Goal: Information Seeking & Learning: Learn about a topic

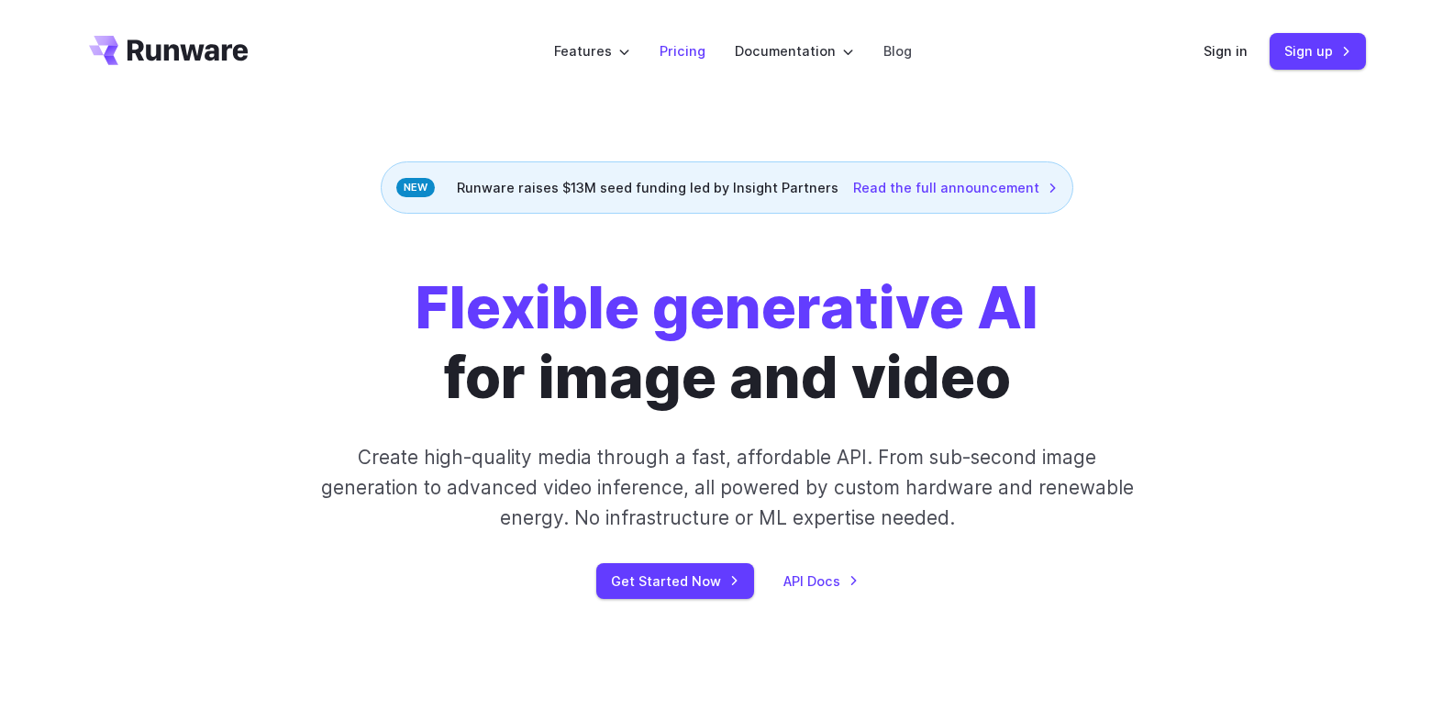
click at [685, 50] on link "Pricing" at bounding box center [683, 50] width 46 height 21
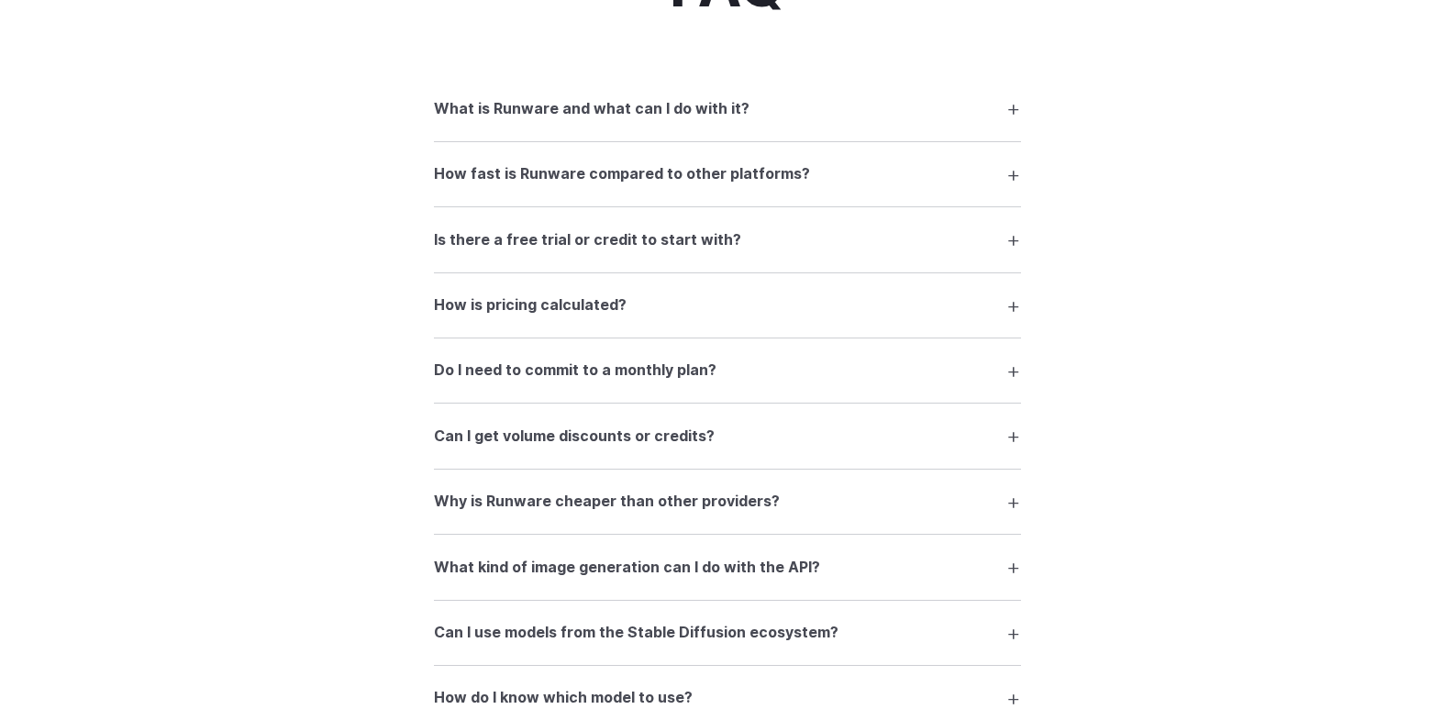
scroll to position [2569, 0]
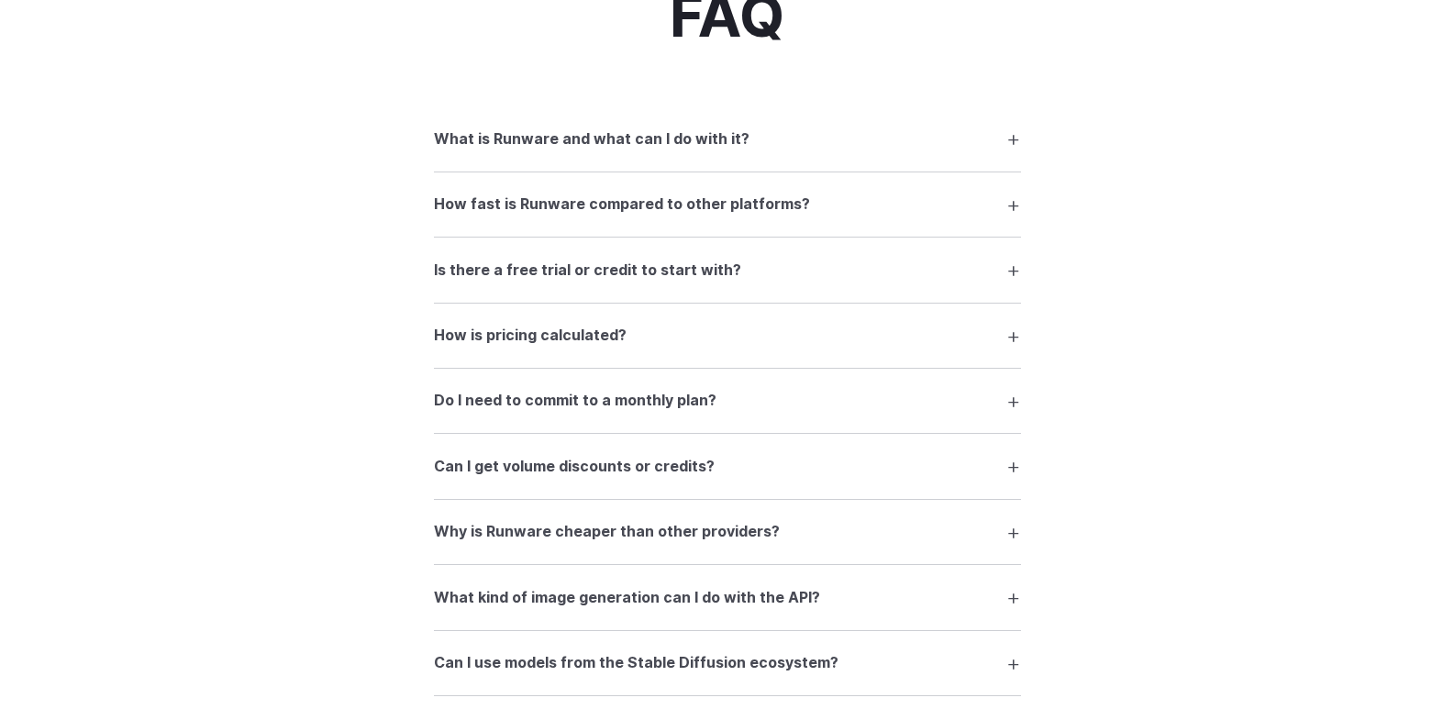
click at [670, 284] on summary "Is there a free trial or credit to start with?" at bounding box center [727, 269] width 587 height 35
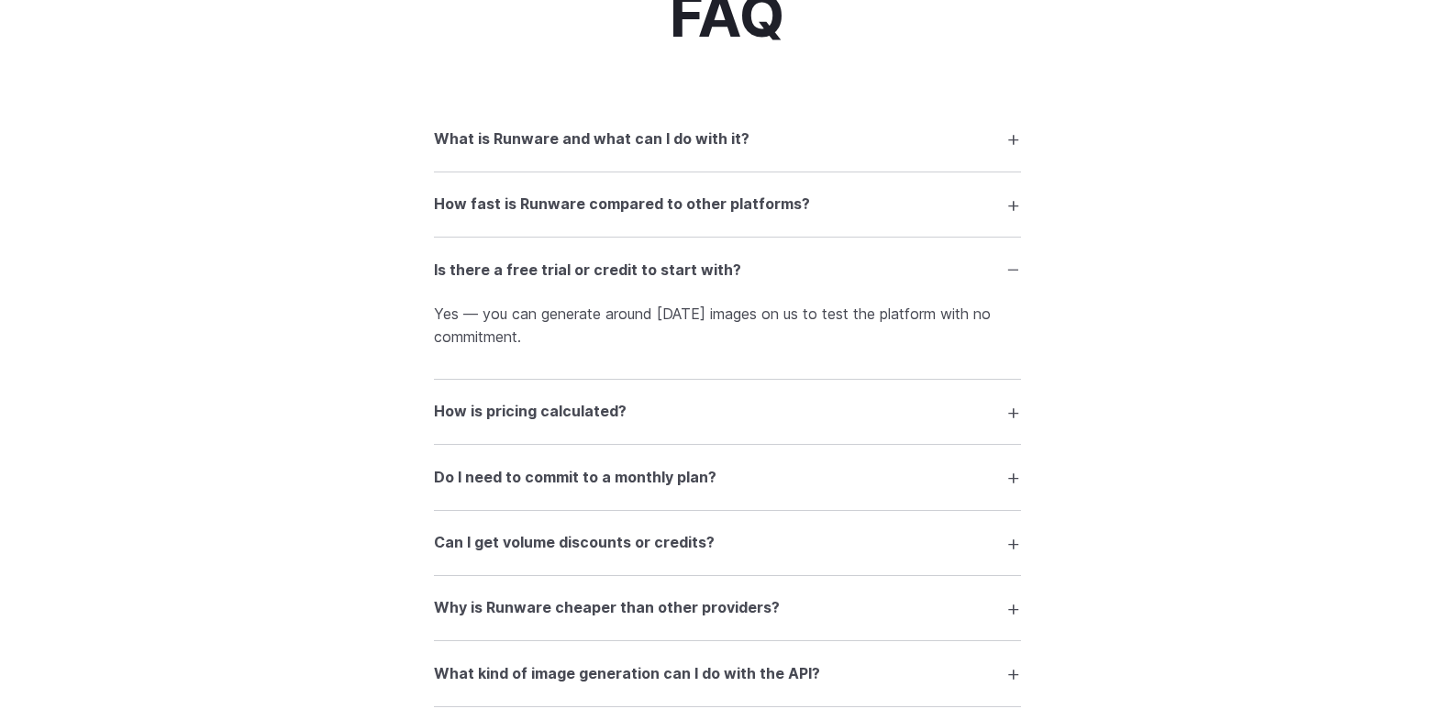
click at [657, 127] on summary "What is Runware and what can I do with it?" at bounding box center [727, 138] width 587 height 35
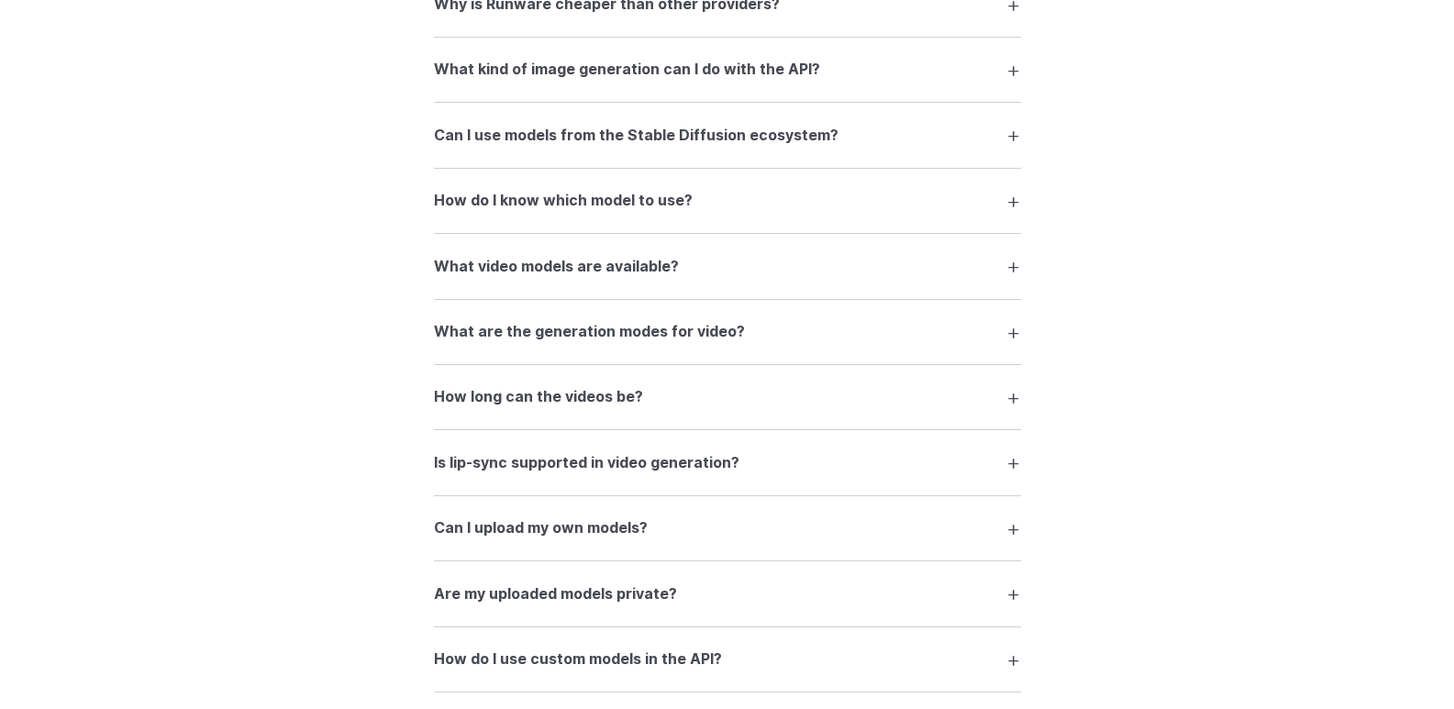
scroll to position [3579, 0]
